Goal: Obtain resource: Obtain resource

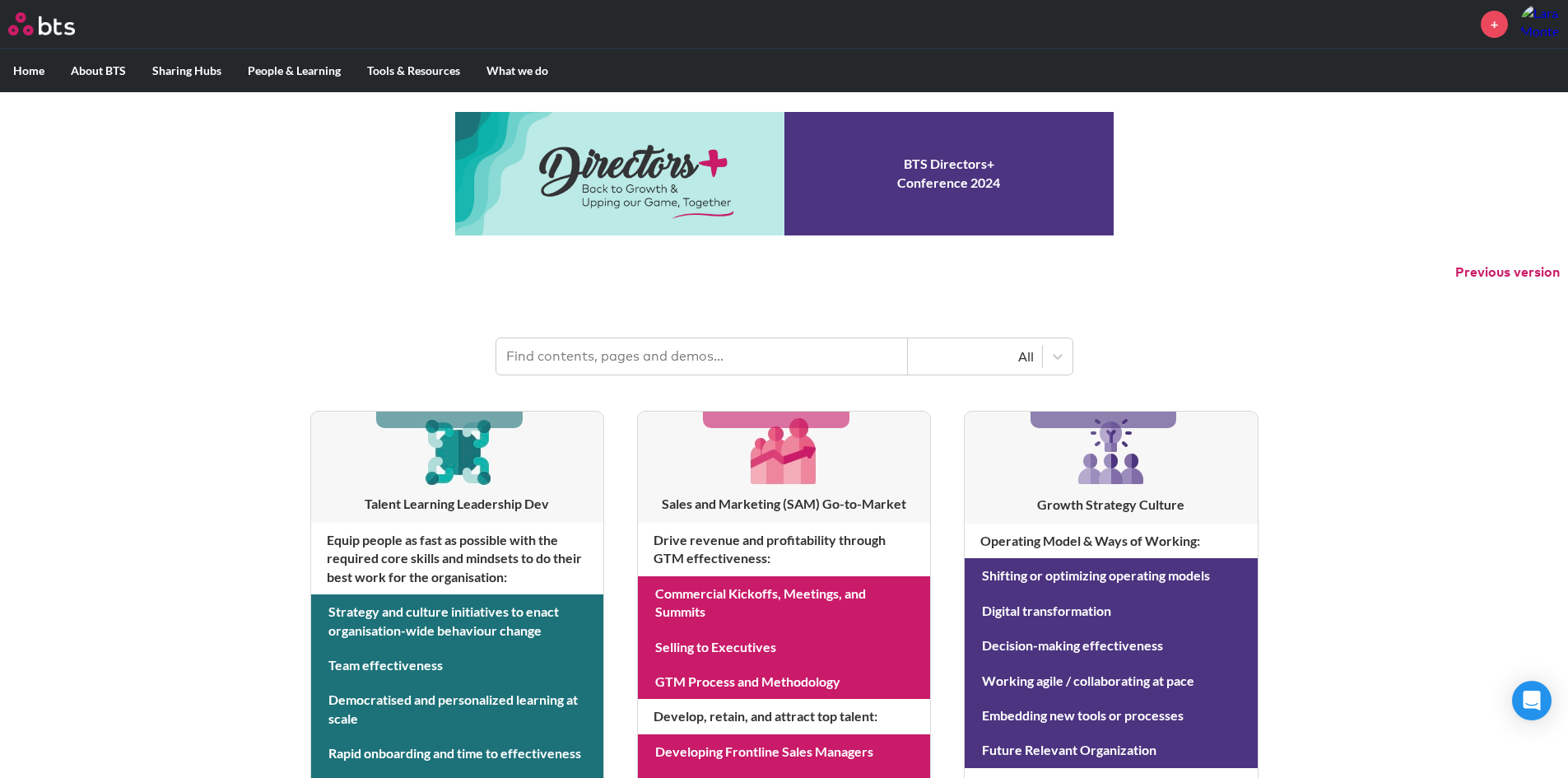
click at [158, 228] on div "MENU + Home About BTS Who we are How we work: Policies, Toolkits and Guidance I…" at bounding box center [784, 704] width 1568 height 1409
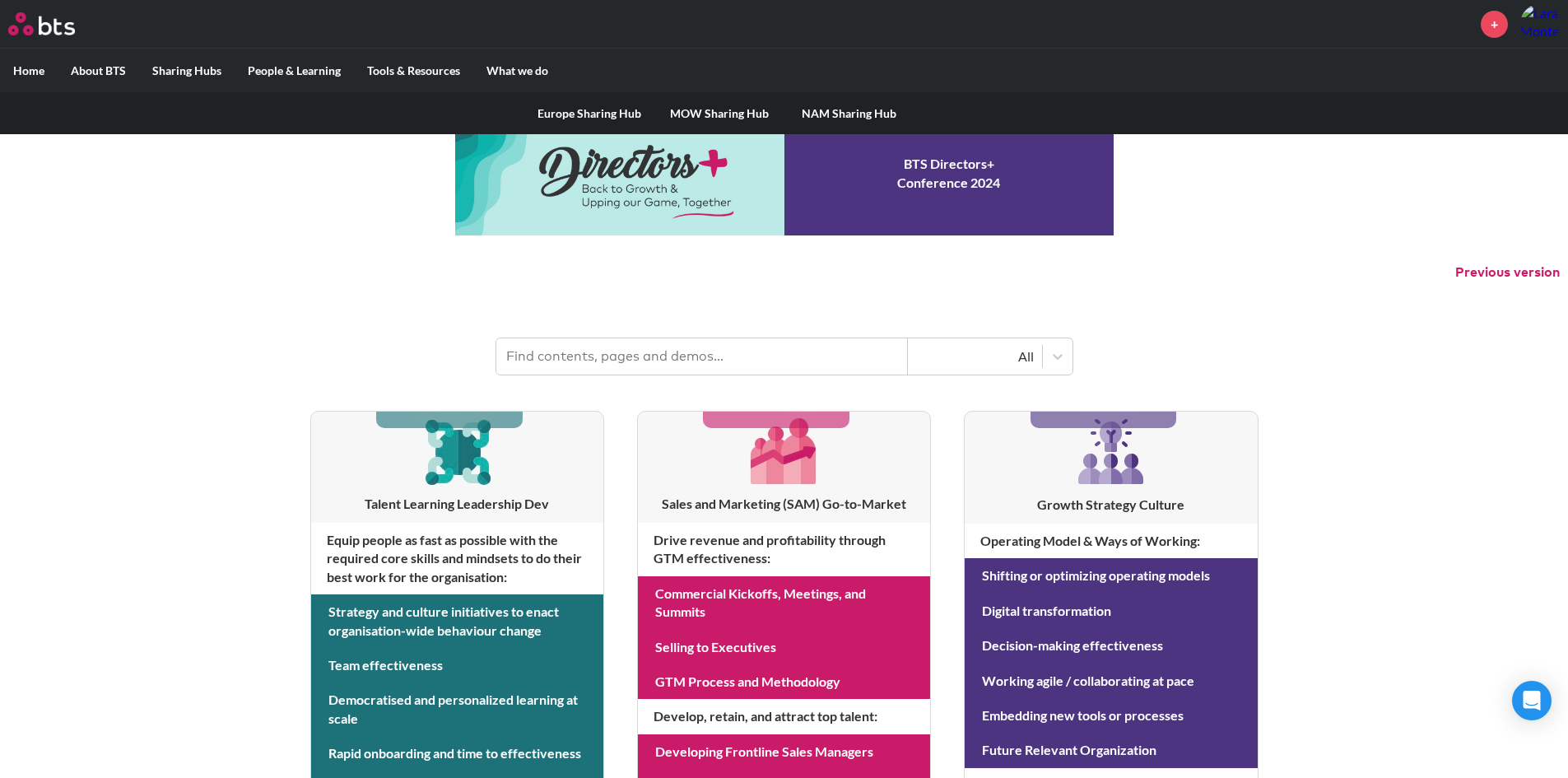
click at [183, 63] on label "Sharing Hubs" at bounding box center [186, 71] width 95 height 43
click at [0, 0] on input "Sharing Hubs" at bounding box center [0, 0] width 0 height 0
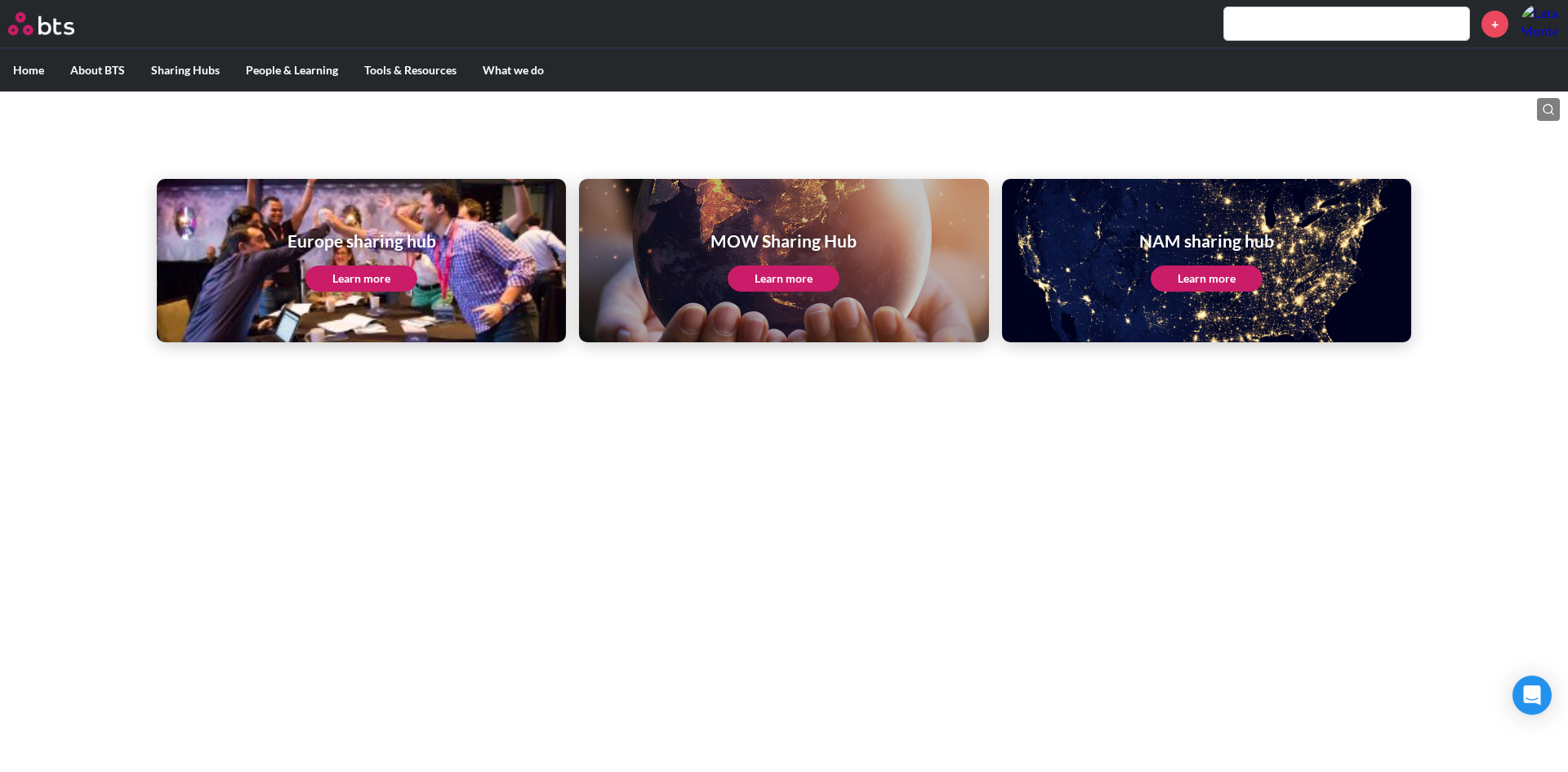
click at [778, 278] on link "Learn more" at bounding box center [784, 278] width 112 height 26
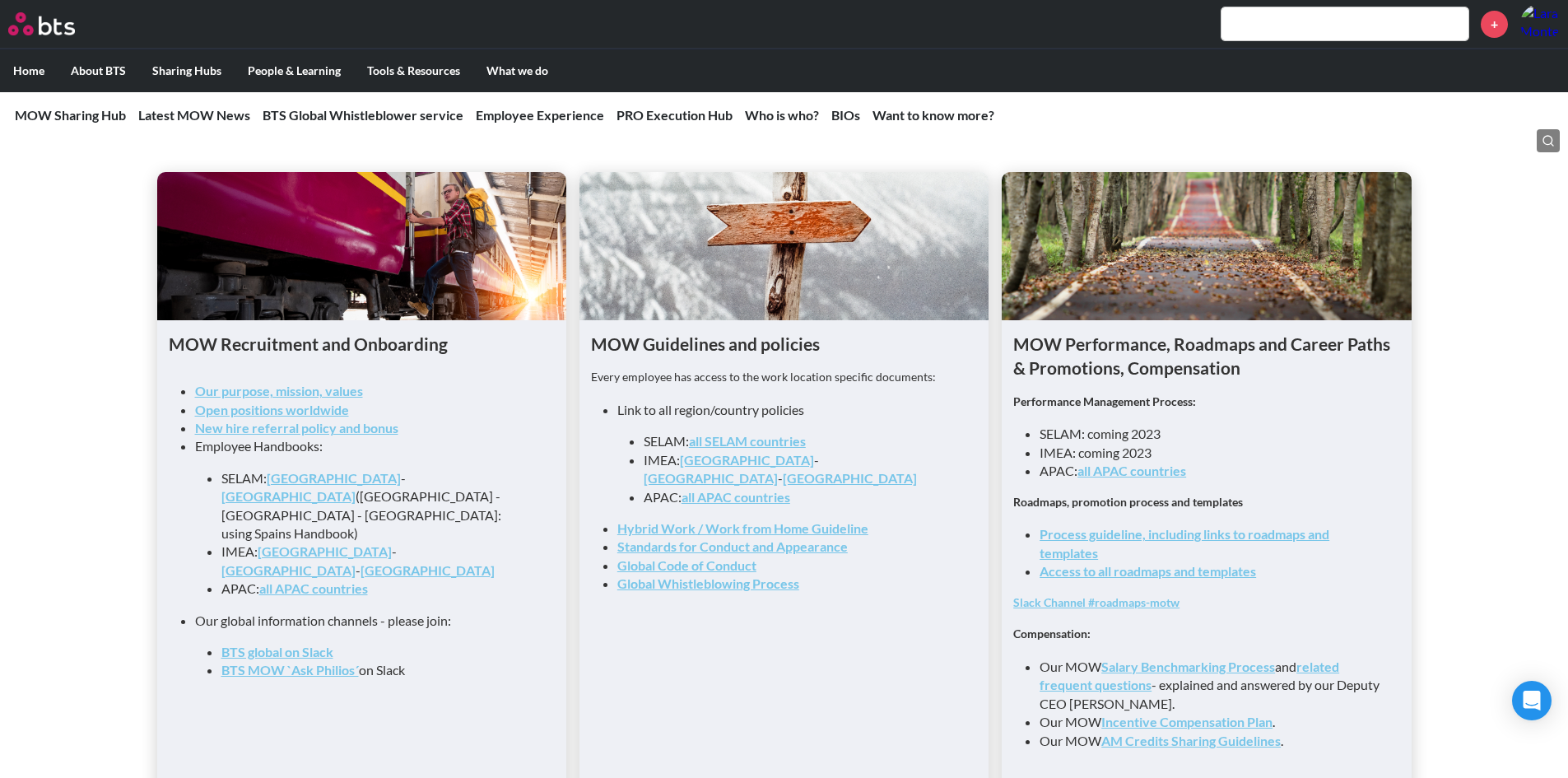
scroll to position [1728, 0]
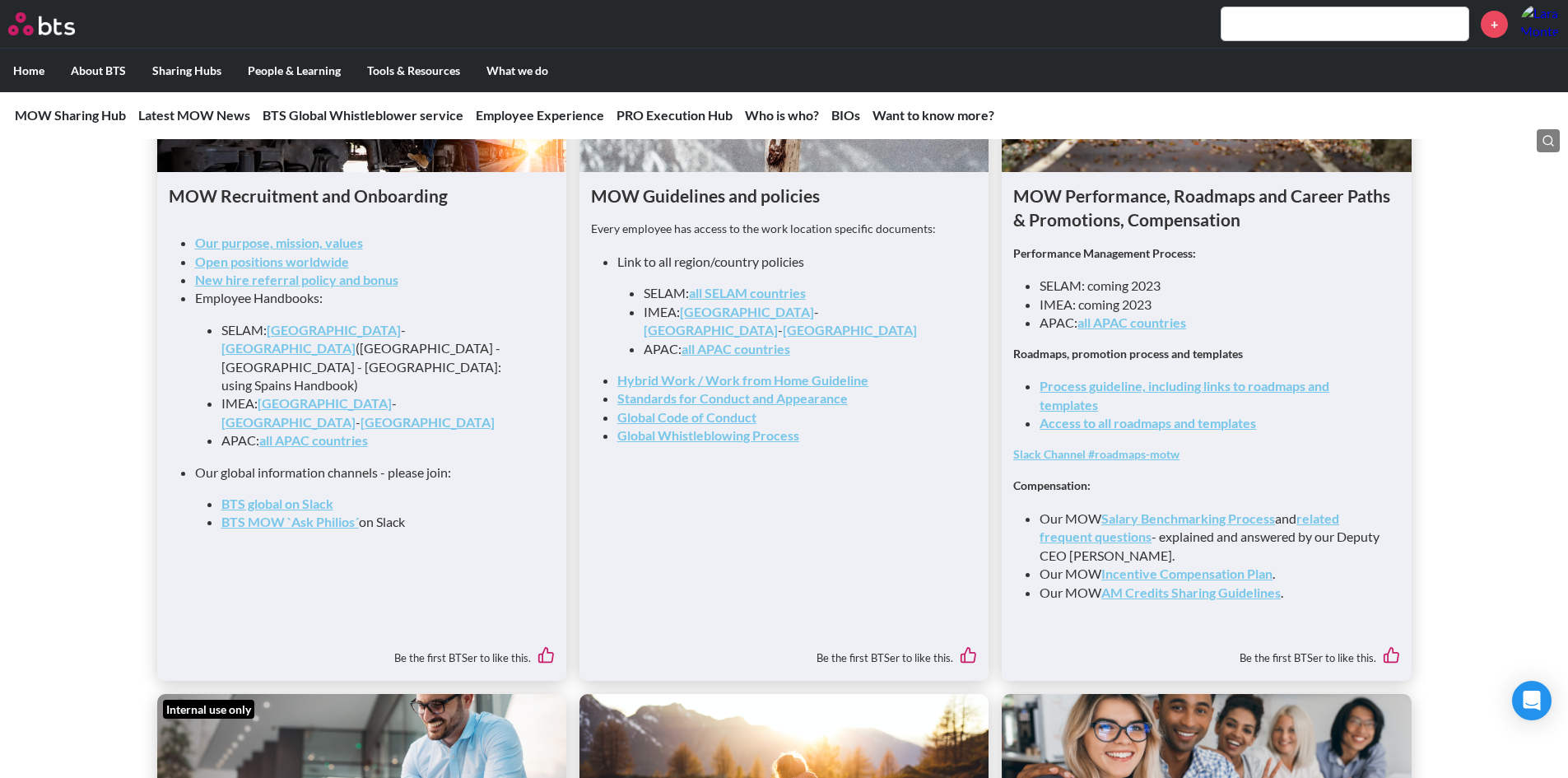
click at [1219, 391] on link "Process guideline, including links to roadmaps and templates" at bounding box center [1184, 394] width 290 height 33
click at [1170, 430] on link "Access to all roadmaps and templates" at bounding box center [1147, 422] width 217 height 15
